Goal: Contribute content: Add original content to the website for others to see

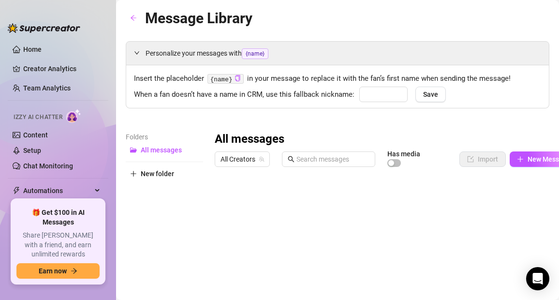
type input "baby"
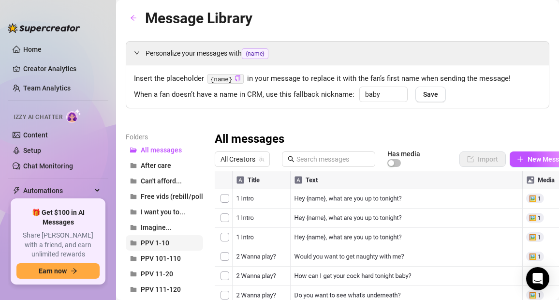
click at [156, 244] on span "PPV 1-10" at bounding box center [155, 243] width 29 height 8
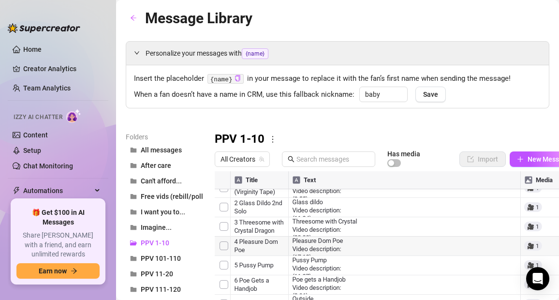
scroll to position [12, 0]
click at [355, 266] on div at bounding box center [396, 279] width 363 height 216
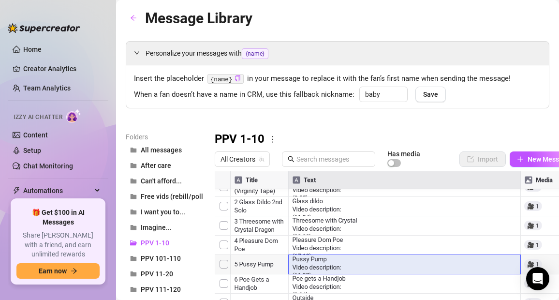
click at [355, 266] on div at bounding box center [396, 279] width 363 height 216
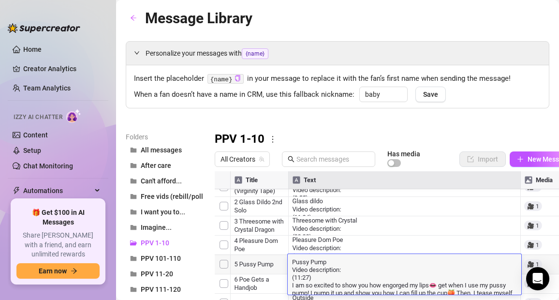
click at [355, 266] on textarea "Pussy Pump Video description: (11:27) I am so excited to show you how engorged …" at bounding box center [405, 288] width 234 height 63
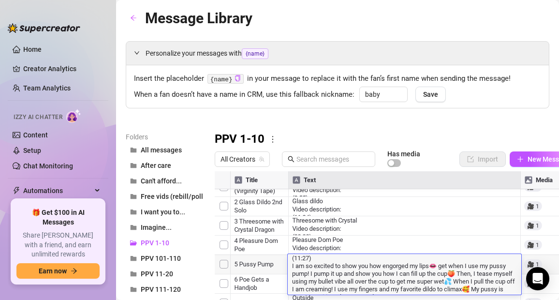
scroll to position [25, 0]
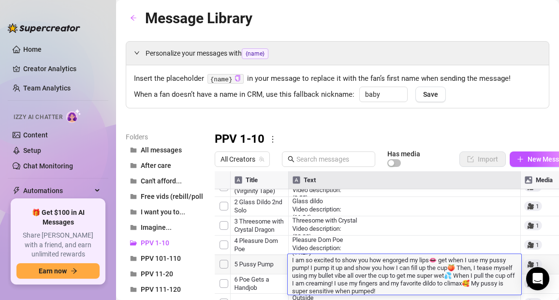
click at [420, 289] on textarea "Pussy Pump Video description: (11:27) I am so excited to show you how engorged …" at bounding box center [405, 263] width 234 height 63
drag, startPoint x: 417, startPoint y: 291, endPoint x: 289, endPoint y: 261, distance: 131.6
click at [289, 261] on textarea "Pussy Pump Video description: (11:27) I am so excited to show you how engorged …" at bounding box center [405, 263] width 234 height 63
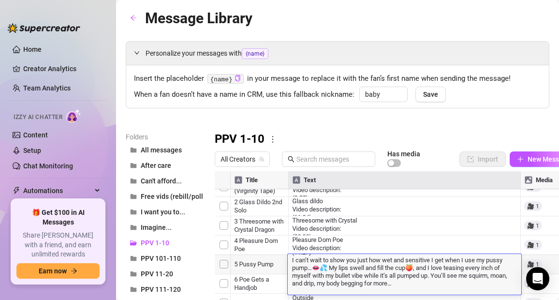
scroll to position [95, 0]
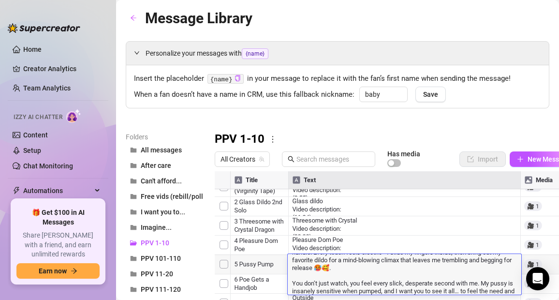
click at [294, 263] on textarea "Pussy Pump Video description: (11:27) I can’t wait to show you just how wet and…" at bounding box center [405, 235] width 234 height 117
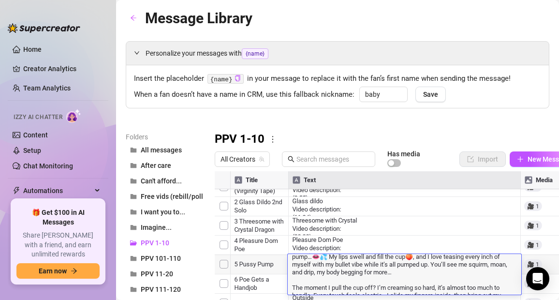
scroll to position [37, 0]
click at [294, 278] on textarea "Pussy Pump Video description: (11:27) I can’t wait to show you just how wet and…" at bounding box center [405, 274] width 234 height 109
type textarea "Pussy Pump Video description: (11:27) I can’t wait to show you just how wet and…"
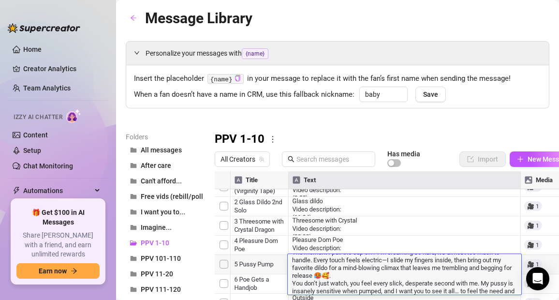
scroll to position [0, 0]
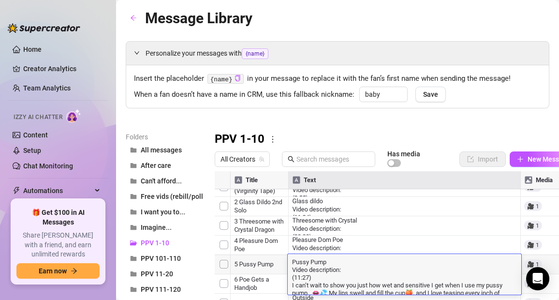
click at [440, 139] on div "PPV 1-10" at bounding box center [396, 139] width 363 height 15
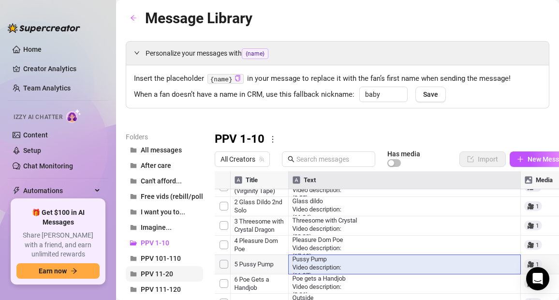
click at [163, 273] on span "PPV 11-20" at bounding box center [157, 274] width 32 height 8
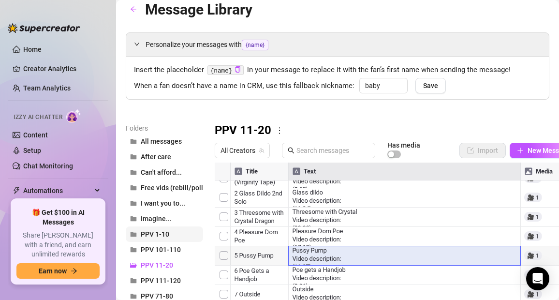
click at [158, 235] on span "PPV 1-10" at bounding box center [155, 234] width 29 height 8
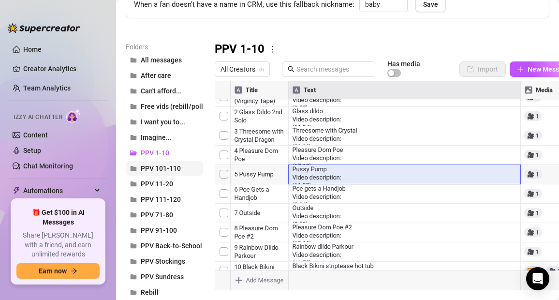
scroll to position [90, 0]
click at [164, 228] on span "PPV 91-100" at bounding box center [159, 230] width 36 height 8
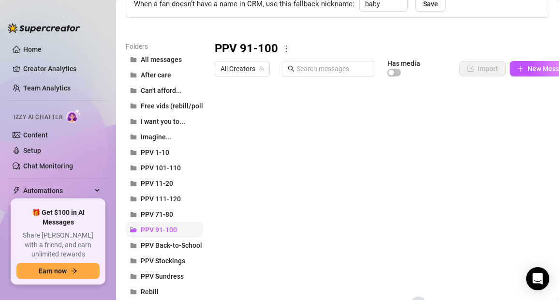
scroll to position [0, 0]
click at [522, 65] on icon "plus" at bounding box center [520, 68] width 7 height 7
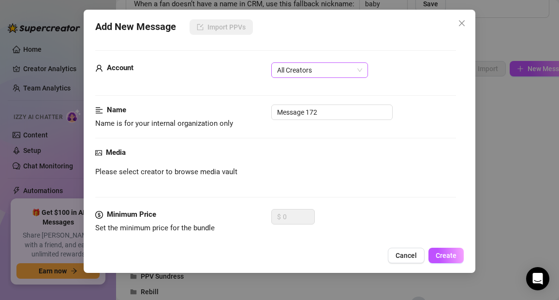
click at [322, 70] on span "All Creators" at bounding box center [319, 70] width 85 height 15
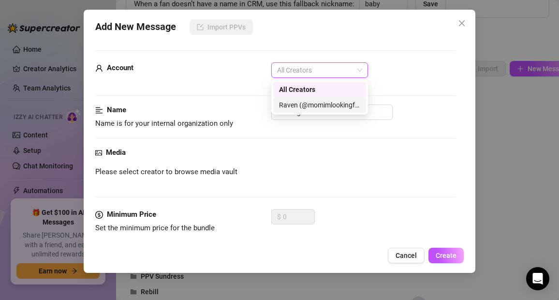
click at [308, 105] on div "Raven (@momimlookingfor)" at bounding box center [319, 105] width 81 height 11
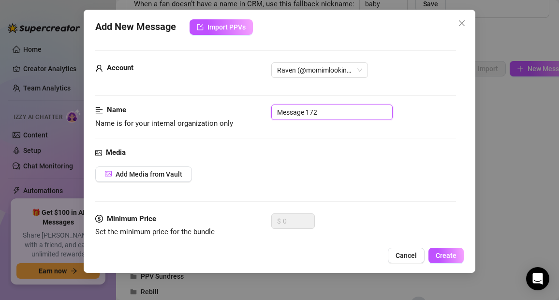
drag, startPoint x: 322, startPoint y: 116, endPoint x: 263, endPoint y: 91, distance: 63.3
click at [263, 91] on form "Account Raven (@momimlookingfor) Name Name is for your internal organization on…" at bounding box center [275, 206] width 360 height 313
click at [296, 114] on input "92 Upskirt Vibe in my Car" at bounding box center [331, 111] width 121 height 15
type input "92 Up-skirt Vibe in my Car"
click at [166, 174] on span "Add Media from Vault" at bounding box center [149, 174] width 67 height 8
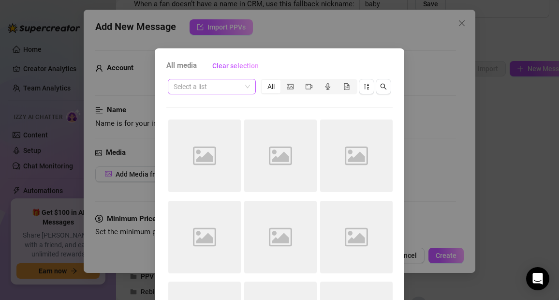
click at [210, 87] on input "search" at bounding box center [208, 86] width 68 height 15
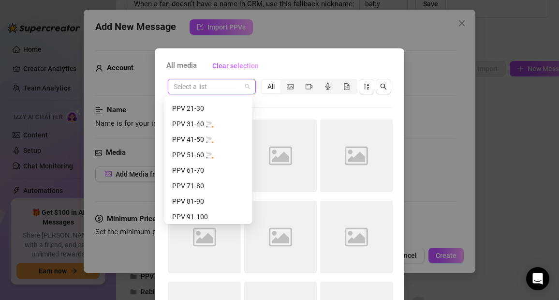
scroll to position [186, 0]
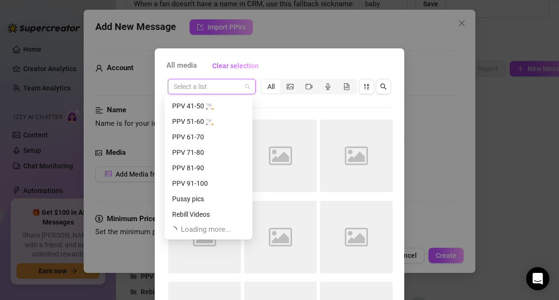
click at [204, 182] on div "PPV 91-100" at bounding box center [208, 183] width 73 height 11
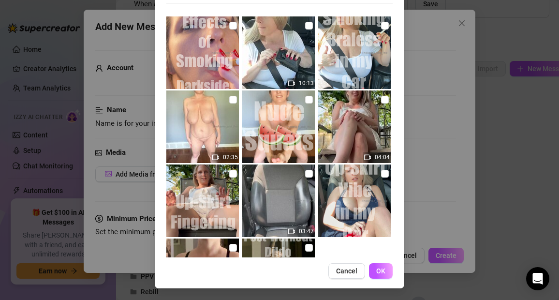
scroll to position [244, 0]
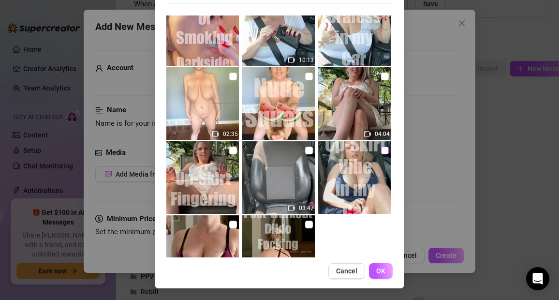
click at [381, 150] on input "checkbox" at bounding box center [385, 151] width 8 height 8
checkbox input "true"
click at [305, 149] on input "checkbox" at bounding box center [309, 151] width 8 height 8
checkbox input "true"
click at [376, 271] on span "OK" at bounding box center [380, 271] width 9 height 8
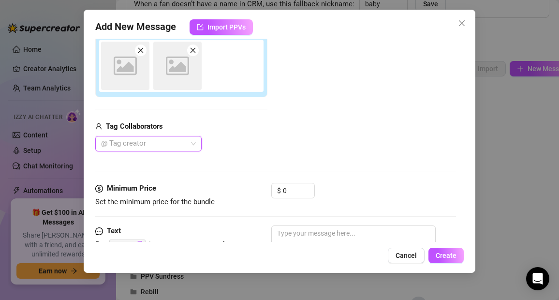
scroll to position [172, 0]
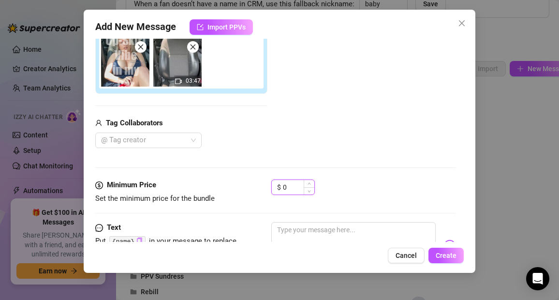
drag, startPoint x: 291, startPoint y: 189, endPoint x: 281, endPoint y: 187, distance: 10.3
click at [281, 187] on div "$ 0" at bounding box center [293, 186] width 44 height 15
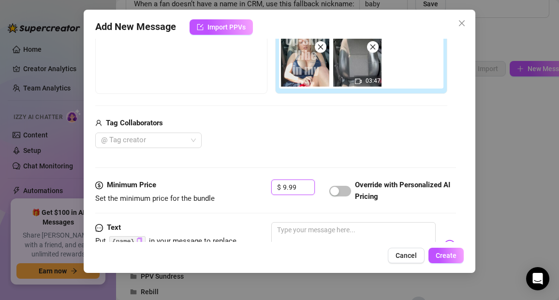
type input "9.99"
click at [319, 149] on div "Media Add Media from Vault Free preview Pay to view 03:47 Tag Collaborators @ T…" at bounding box center [275, 77] width 360 height 204
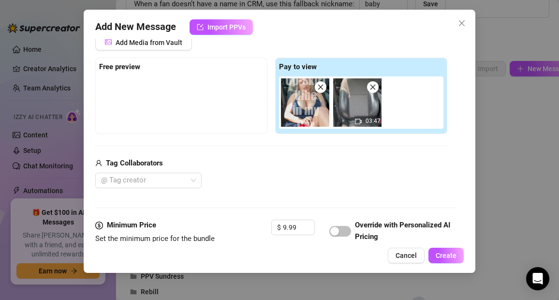
scroll to position [117, 0]
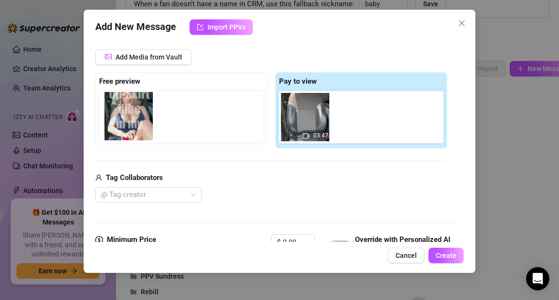
drag, startPoint x: 309, startPoint y: 113, endPoint x: 132, endPoint y: 108, distance: 176.6
click at [132, 108] on div "Free preview Pay to view 03:47" at bounding box center [271, 110] width 352 height 76
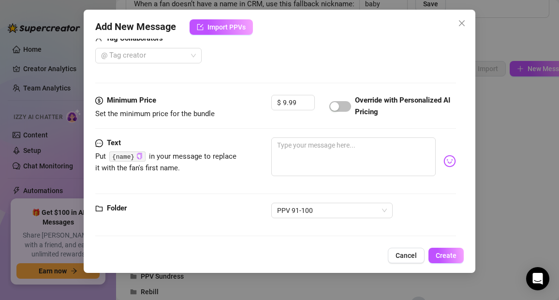
scroll to position [259, 0]
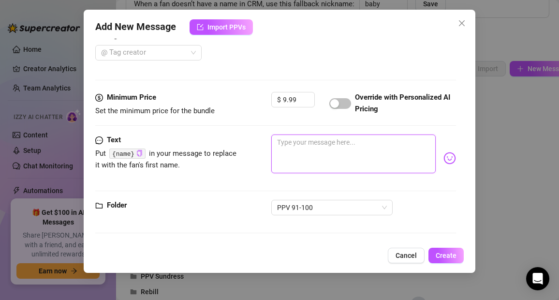
click at [285, 156] on textarea at bounding box center [353, 153] width 164 height 39
paste textarea "Watch as I, your ultimate MILF Goddess 🔥, take control in the most forbidden wa…"
type textarea "Watch as I, your ultimate MILF Goddess 🔥, take control in the most forbidden wa…"
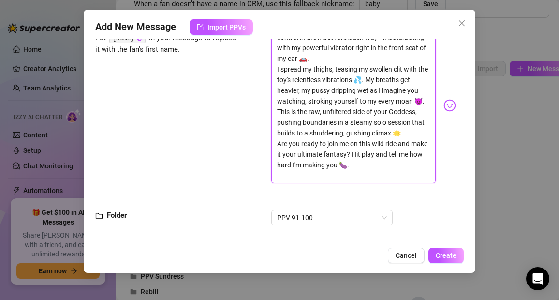
scroll to position [385, 0]
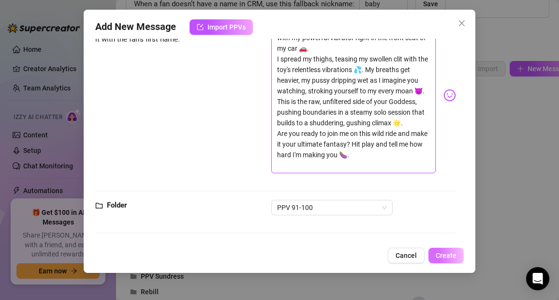
type textarea "Watch as I, your ultimate MILF Goddess 🔥, take control in the most forbidden wa…"
click at [447, 257] on span "Create" at bounding box center [446, 255] width 21 height 8
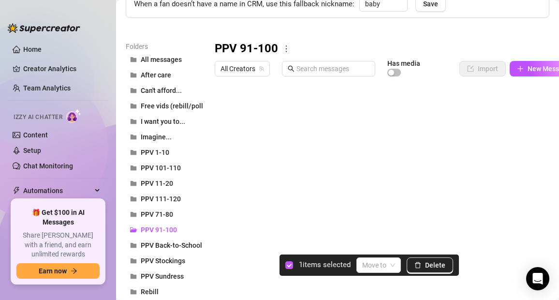
click at [224, 107] on div at bounding box center [396, 189] width 363 height 216
click at [419, 264] on icon "delete" at bounding box center [417, 265] width 7 height 7
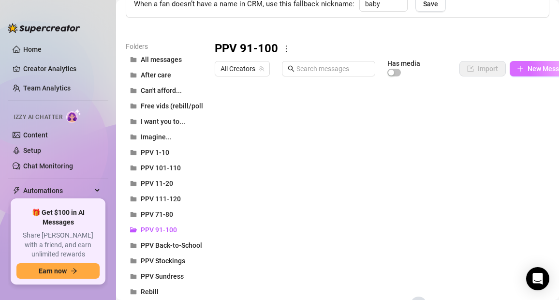
click at [526, 69] on button "New Message" at bounding box center [544, 68] width 68 height 15
type textarea "Type your message here..."
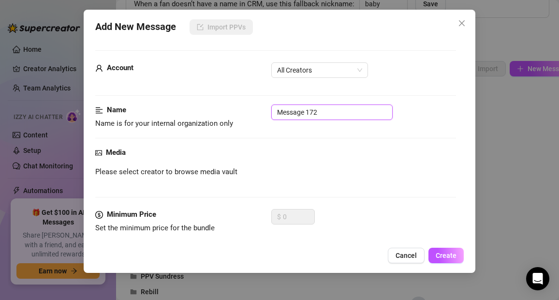
drag, startPoint x: 326, startPoint y: 111, endPoint x: 248, endPoint y: 110, distance: 78.4
click at [248, 110] on div "Name Name is for your internal organization only Message 172" at bounding box center [275, 116] width 360 height 25
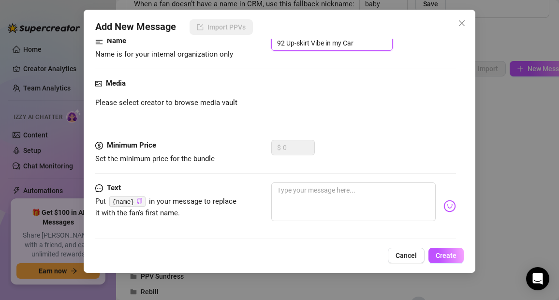
scroll to position [71, 0]
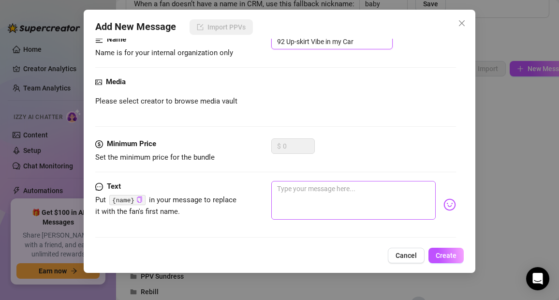
type input "92 Up-skirt Vibe in my Car"
click at [291, 194] on textarea at bounding box center [353, 200] width 164 height 39
paste textarea "Watch as I, your ultimate MILF Goddess 🔥, take control in the most forbidden wa…"
type textarea "Watch as I, your ultimate MILF Goddess 🔥, take control in the most forbidden wa…"
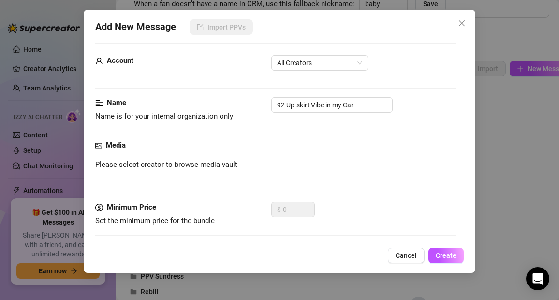
scroll to position [0, 0]
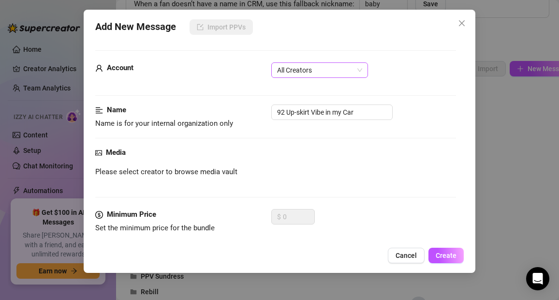
click at [292, 69] on span "All Creators" at bounding box center [319, 70] width 85 height 15
type textarea "Watch as I, your ultimate MILF Goddess 🔥, take control in the most forbidden wa…"
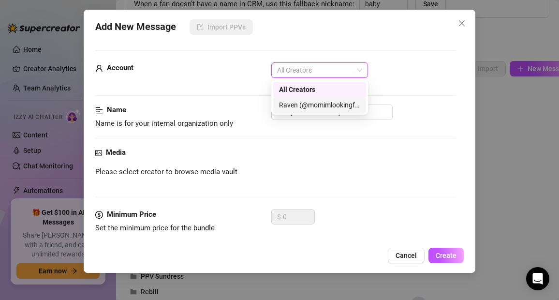
click at [286, 106] on div "Raven (@momimlookingfor)" at bounding box center [319, 105] width 81 height 11
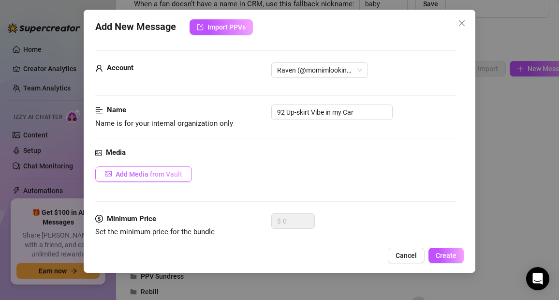
click at [176, 174] on span "Add Media from Vault" at bounding box center [149, 174] width 67 height 8
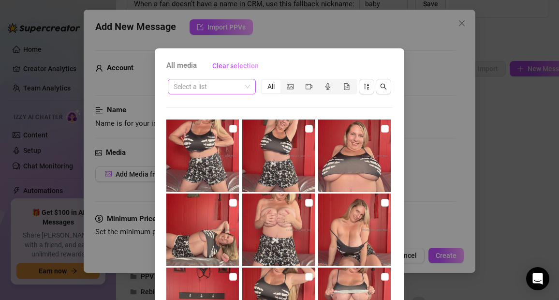
click at [217, 88] on input "search" at bounding box center [208, 86] width 68 height 15
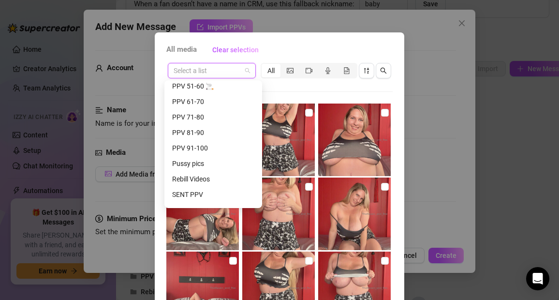
scroll to position [207, 0]
click at [201, 146] on div "PPV 91-100" at bounding box center [213, 146] width 82 height 11
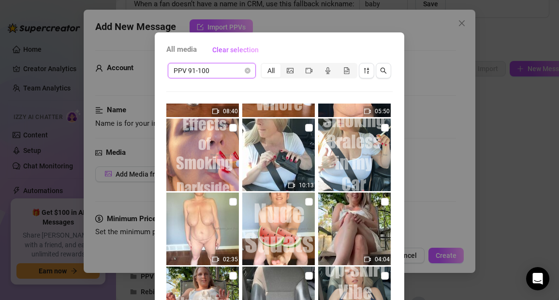
scroll to position [291, 0]
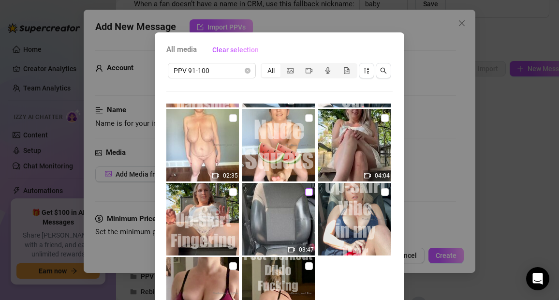
click at [305, 191] on input "checkbox" at bounding box center [309, 192] width 8 height 8
checkbox input "true"
click at [381, 192] on input "checkbox" at bounding box center [385, 192] width 8 height 8
checkbox input "true"
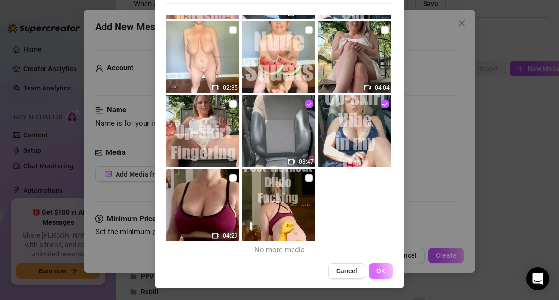
click at [377, 269] on span "OK" at bounding box center [380, 271] width 9 height 8
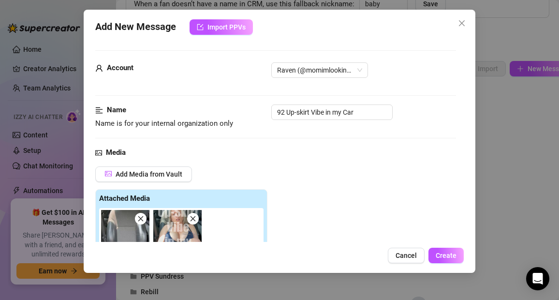
scroll to position [172, 0]
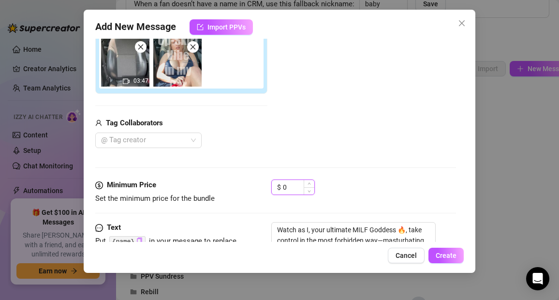
drag, startPoint x: 289, startPoint y: 185, endPoint x: 278, endPoint y: 185, distance: 10.6
click at [278, 185] on div "$ 0" at bounding box center [293, 186] width 44 height 15
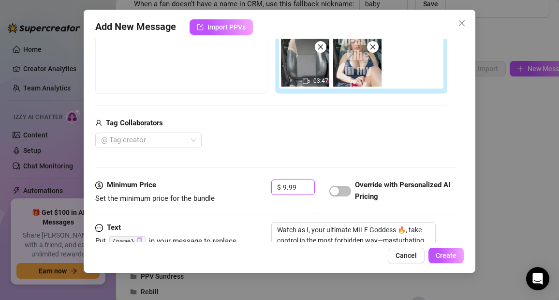
type input "9.99"
click at [297, 143] on div "@ Tag creator" at bounding box center [271, 140] width 352 height 15
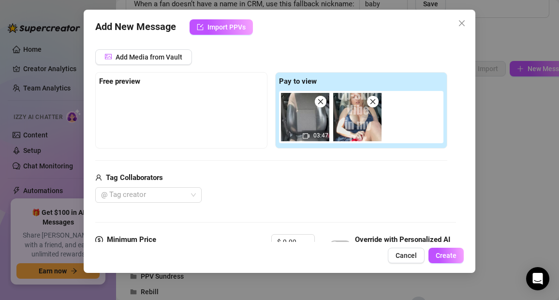
scroll to position [106, 0]
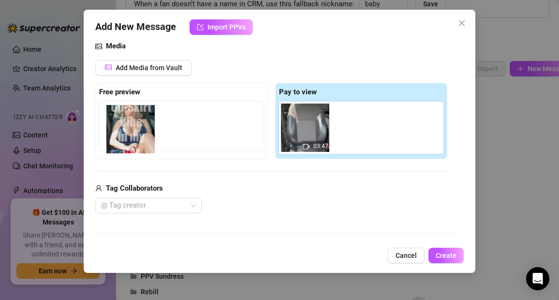
drag, startPoint x: 354, startPoint y: 125, endPoint x: 127, endPoint y: 122, distance: 227.3
click at [127, 122] on div "Free preview Pay to view 03:47" at bounding box center [271, 121] width 352 height 76
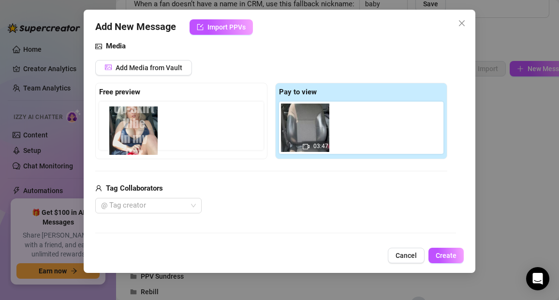
drag, startPoint x: 362, startPoint y: 126, endPoint x: 138, endPoint y: 126, distance: 223.9
click at [138, 126] on div "Free preview Pay to view 03:47" at bounding box center [271, 121] width 352 height 76
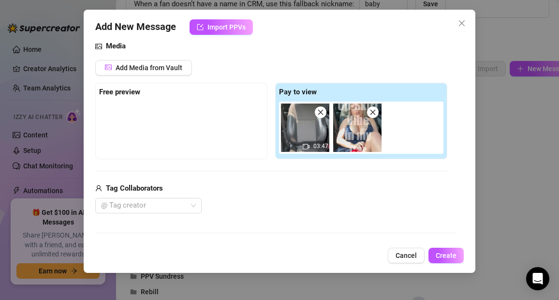
click at [374, 109] on icon "close" at bounding box center [373, 112] width 7 height 7
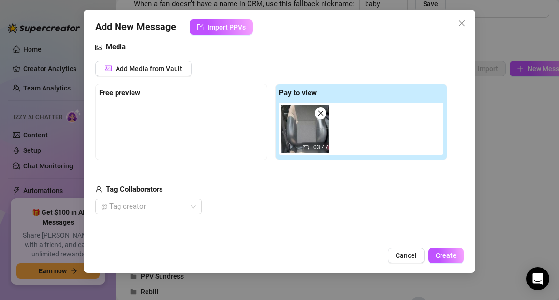
scroll to position [105, 0]
click at [146, 69] on span "Add Media from Vault" at bounding box center [149, 69] width 67 height 8
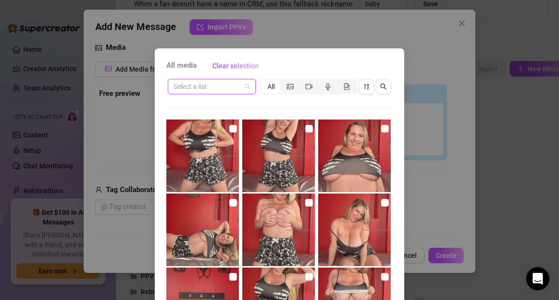
click at [196, 85] on input "search" at bounding box center [208, 86] width 68 height 15
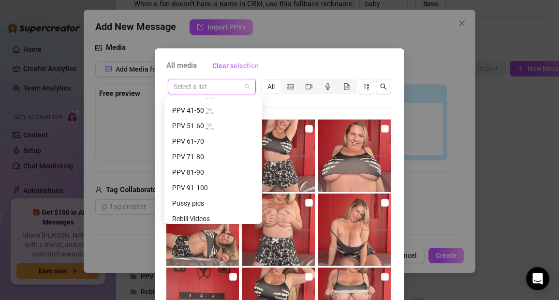
scroll to position [191, 0]
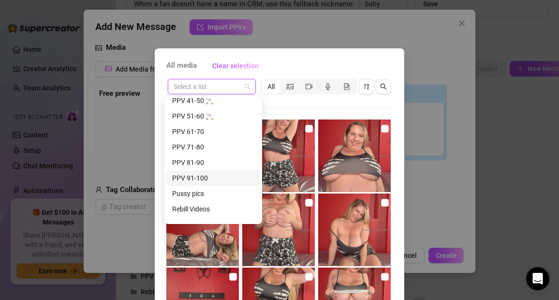
click at [202, 177] on div "PPV 91-100" at bounding box center [213, 178] width 82 height 11
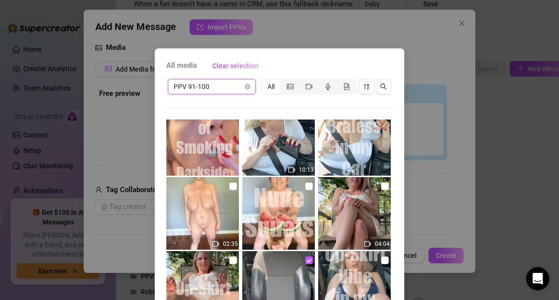
scroll to position [291, 0]
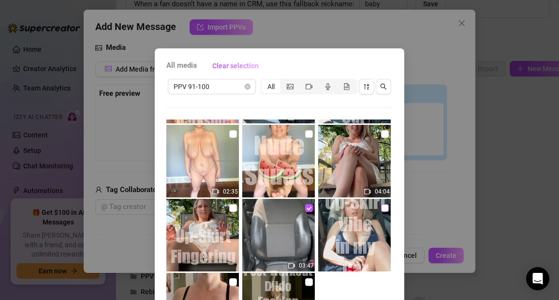
click at [381, 208] on input "checkbox" at bounding box center [385, 208] width 8 height 8
checkbox input "true"
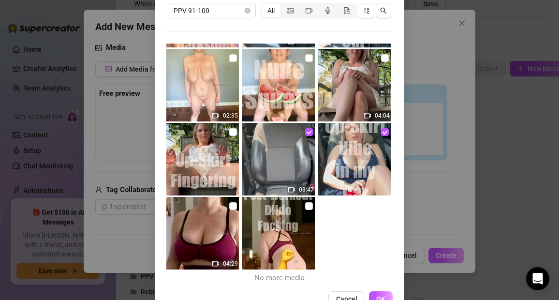
scroll to position [104, 0]
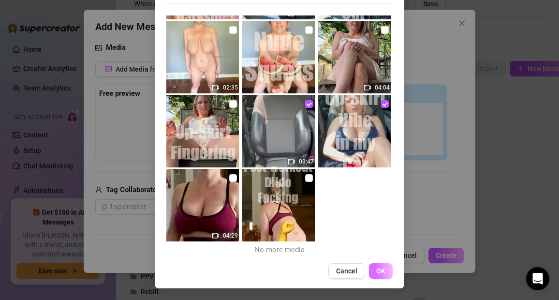
click at [376, 272] on span "OK" at bounding box center [380, 271] width 9 height 8
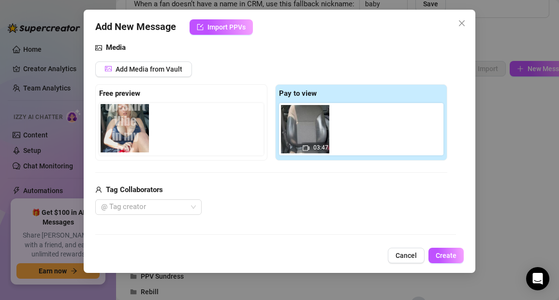
drag, startPoint x: 364, startPoint y: 140, endPoint x: 130, endPoint y: 135, distance: 233.6
click at [130, 135] on div "Free preview Pay to view 03:47" at bounding box center [271, 122] width 352 height 76
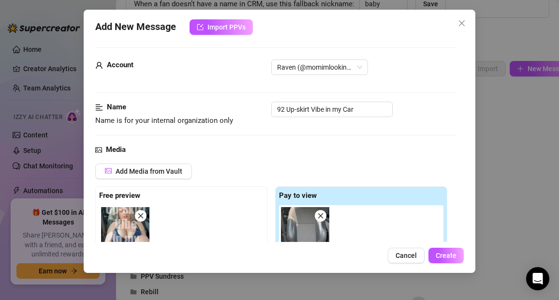
scroll to position [0, 0]
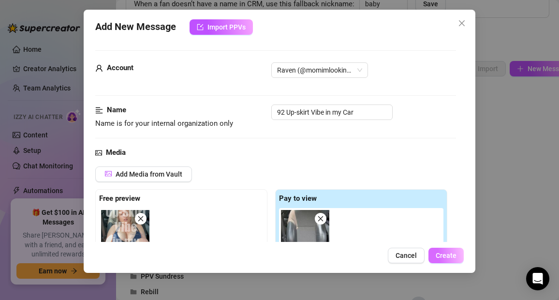
click at [451, 252] on span "Create" at bounding box center [446, 255] width 21 height 8
